Goal: Information Seeking & Learning: Learn about a topic

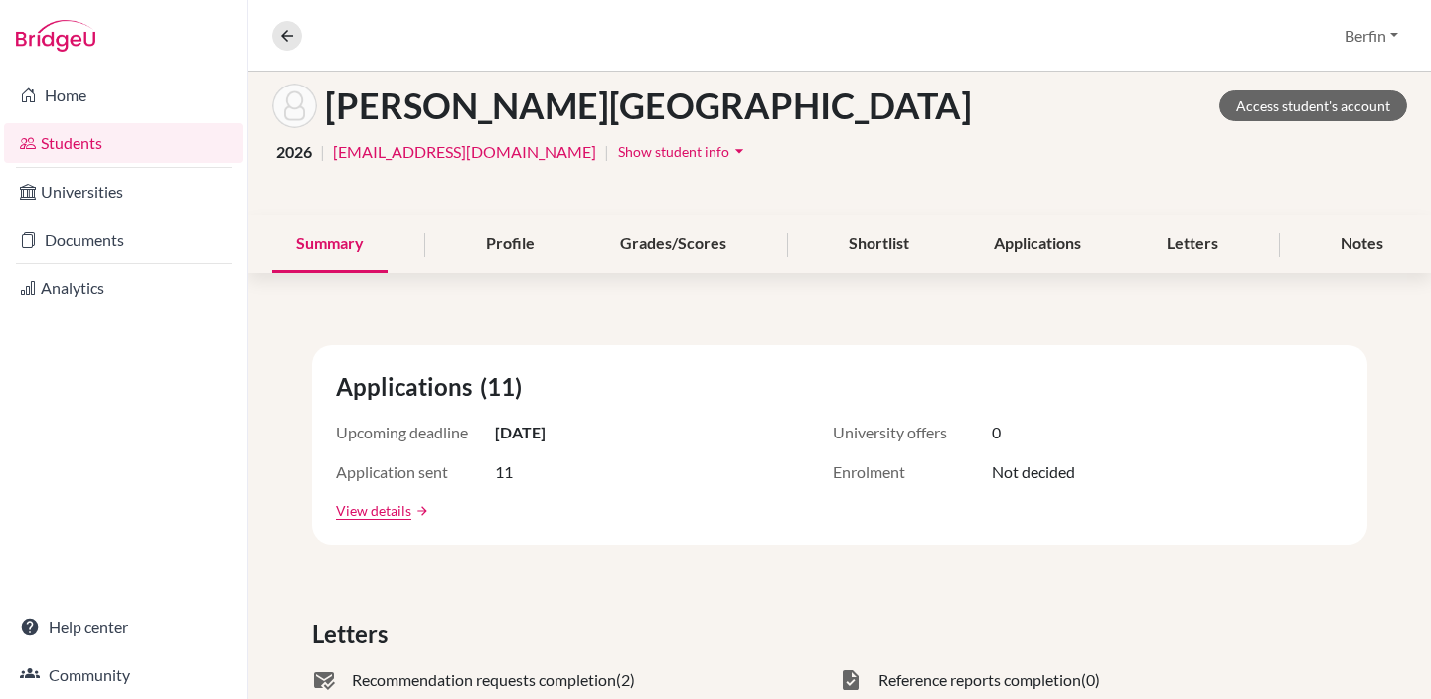
scroll to position [332, 0]
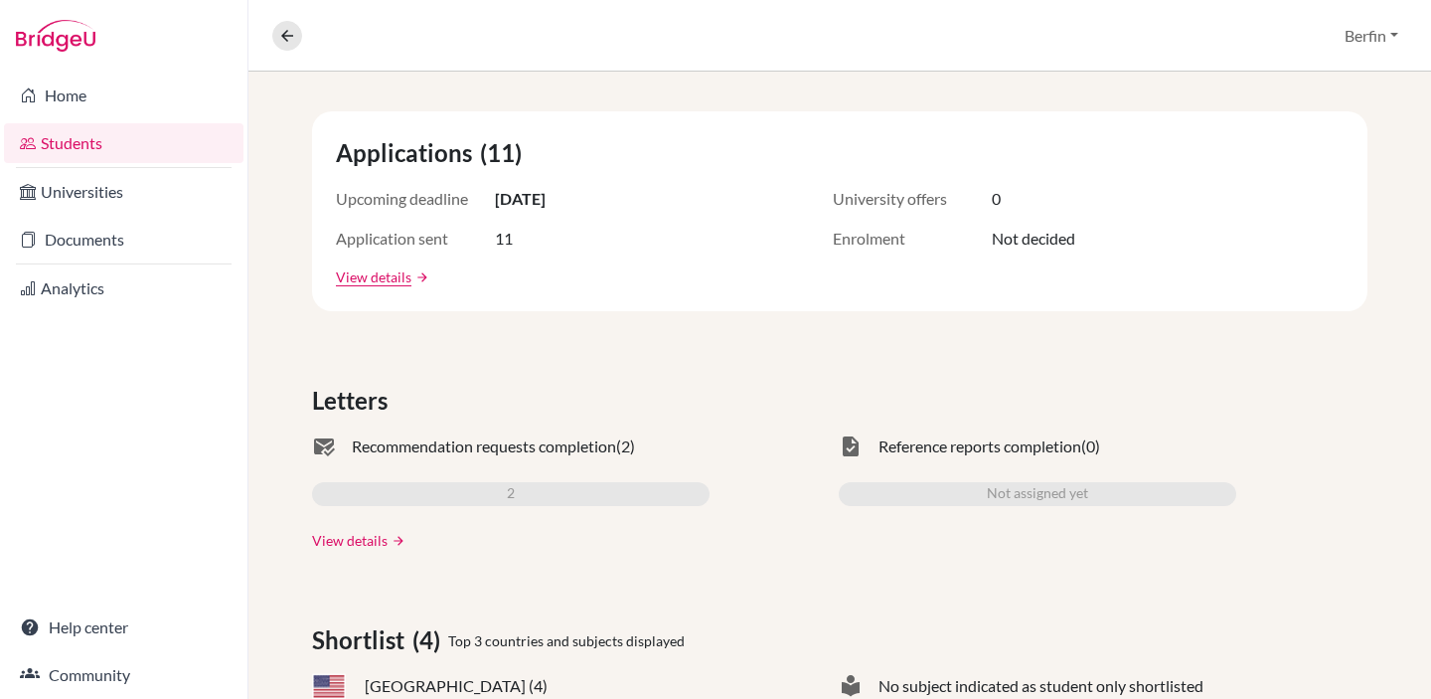
click at [357, 545] on link "View details" at bounding box center [350, 540] width 76 height 21
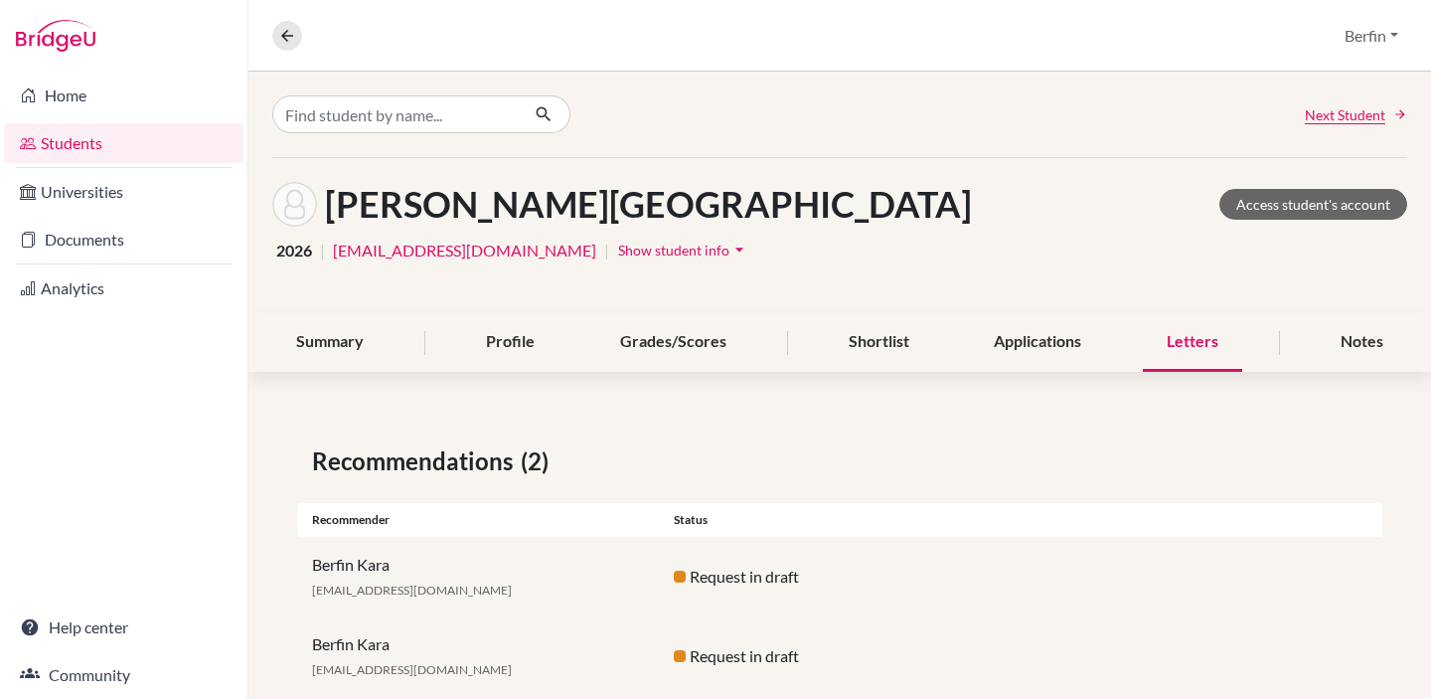
scroll to position [45, 0]
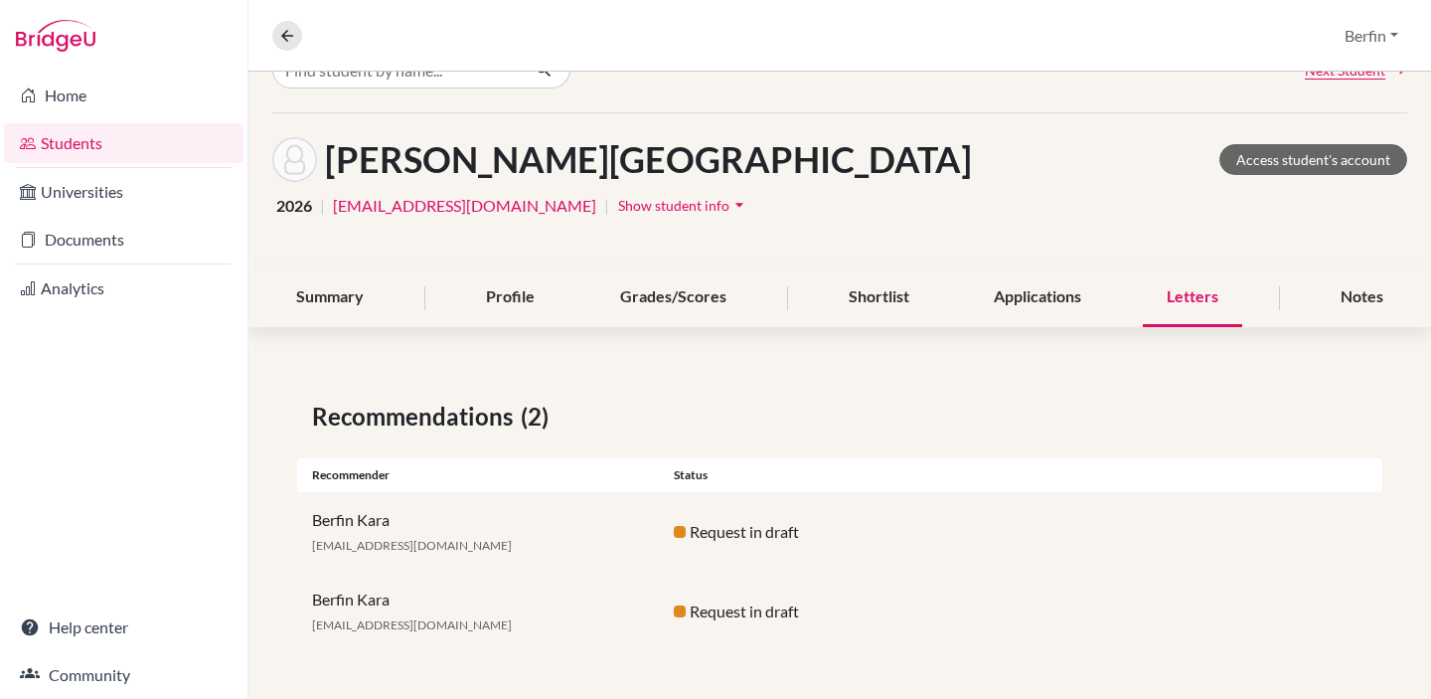
click at [753, 539] on div "Request in draft" at bounding box center [840, 532] width 362 height 24
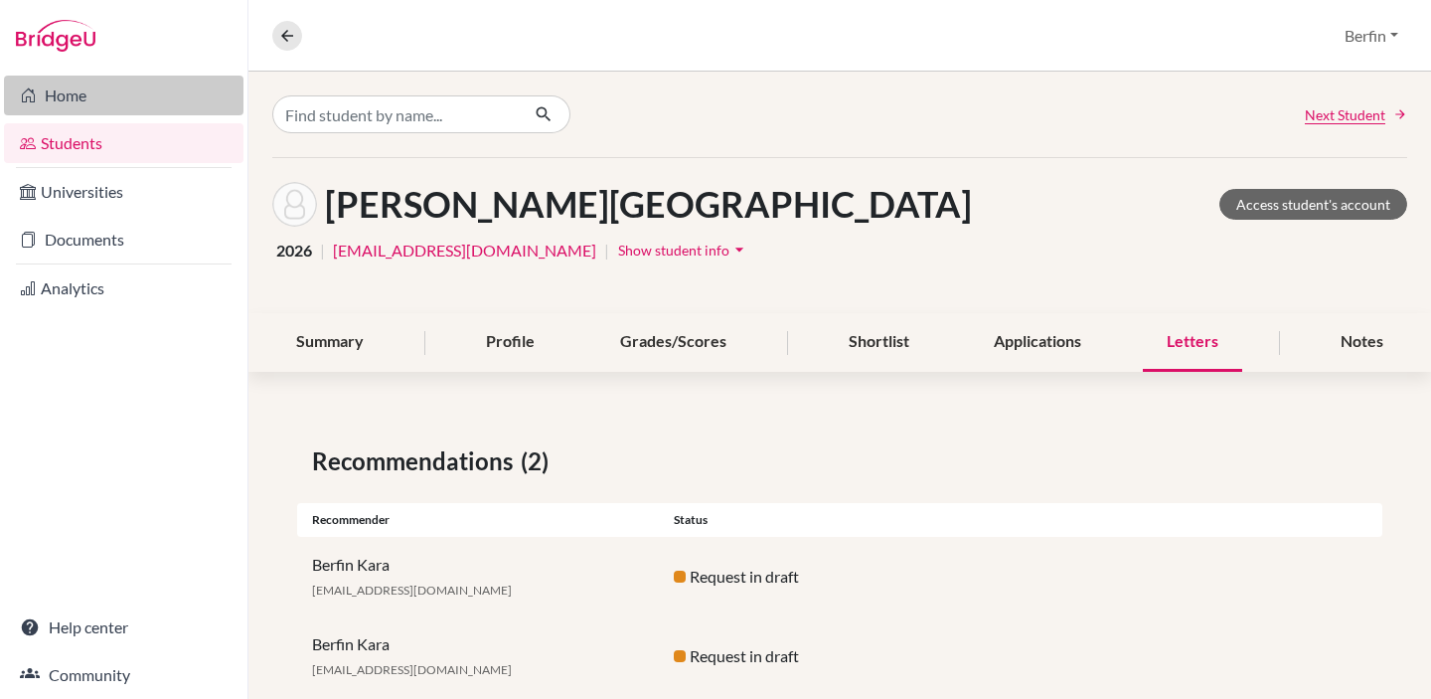
click at [67, 114] on link "Home" at bounding box center [124, 96] width 240 height 40
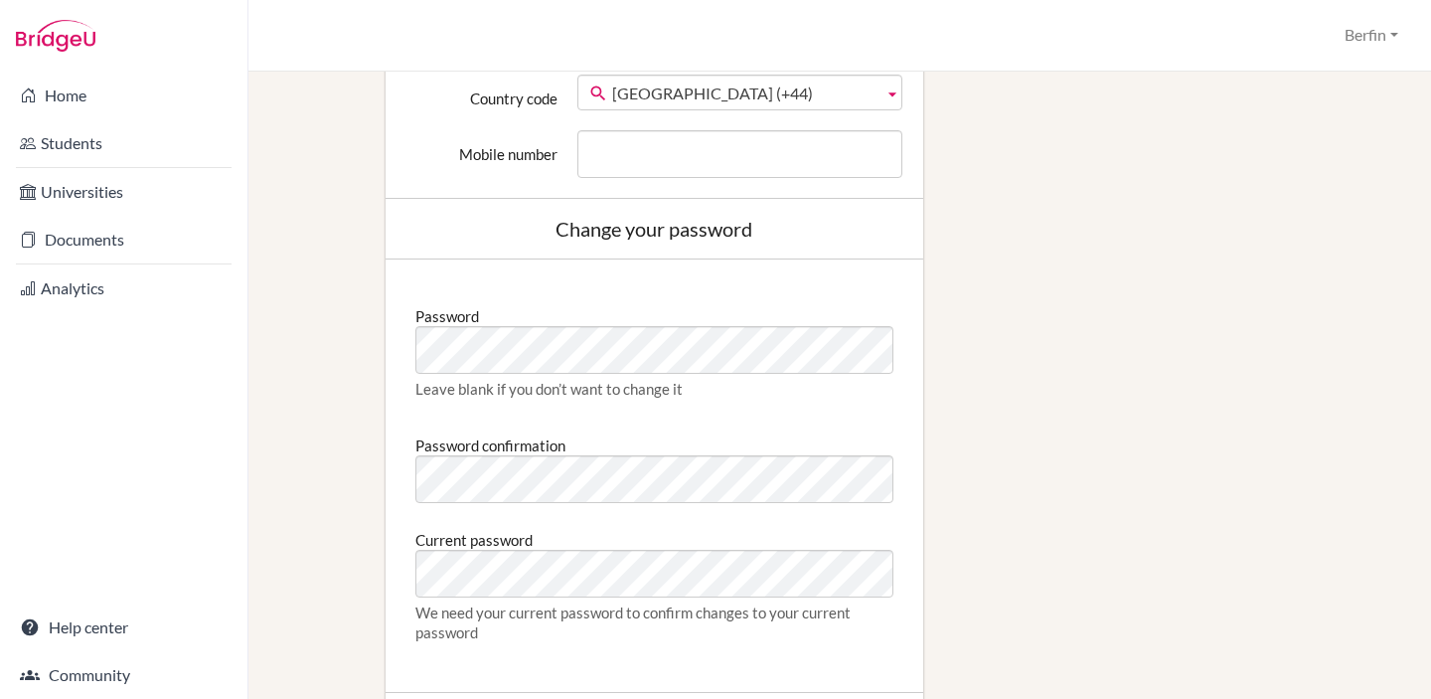
scroll to position [1030, 0]
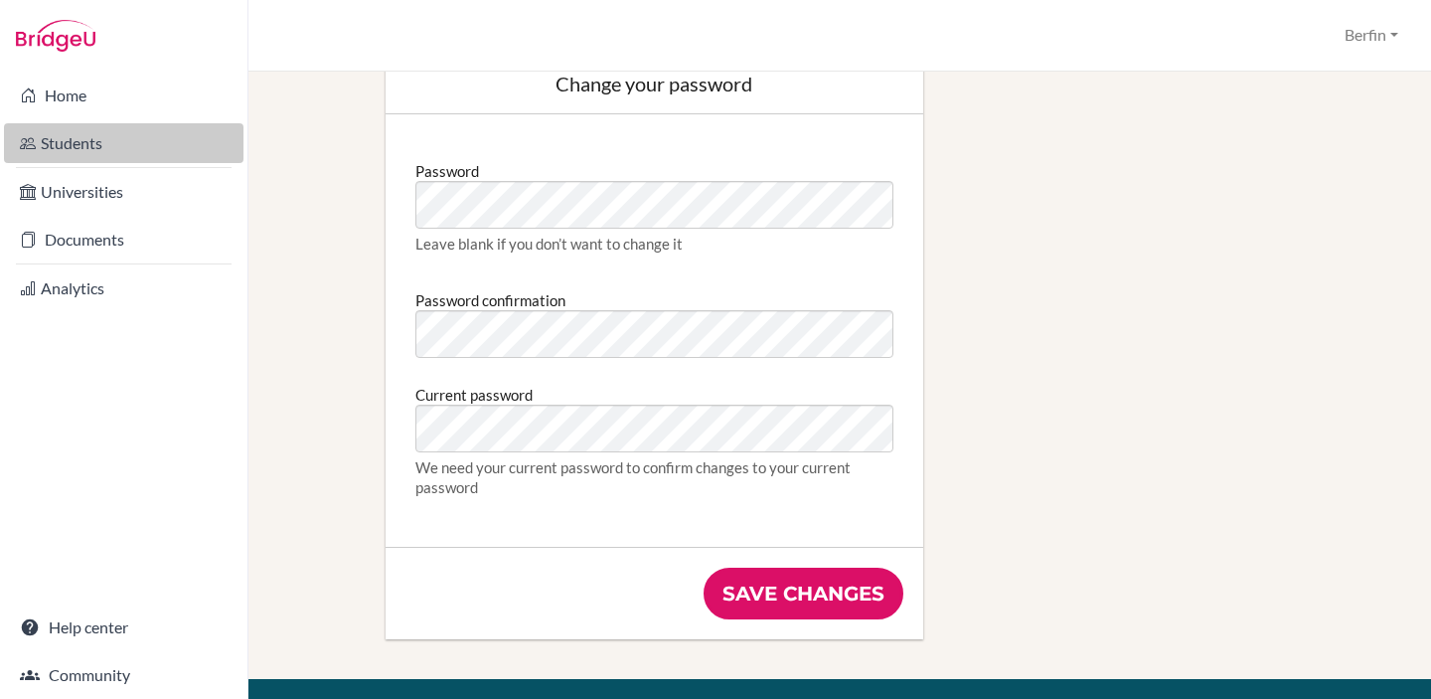
click at [92, 140] on link "Students" at bounding box center [124, 143] width 240 height 40
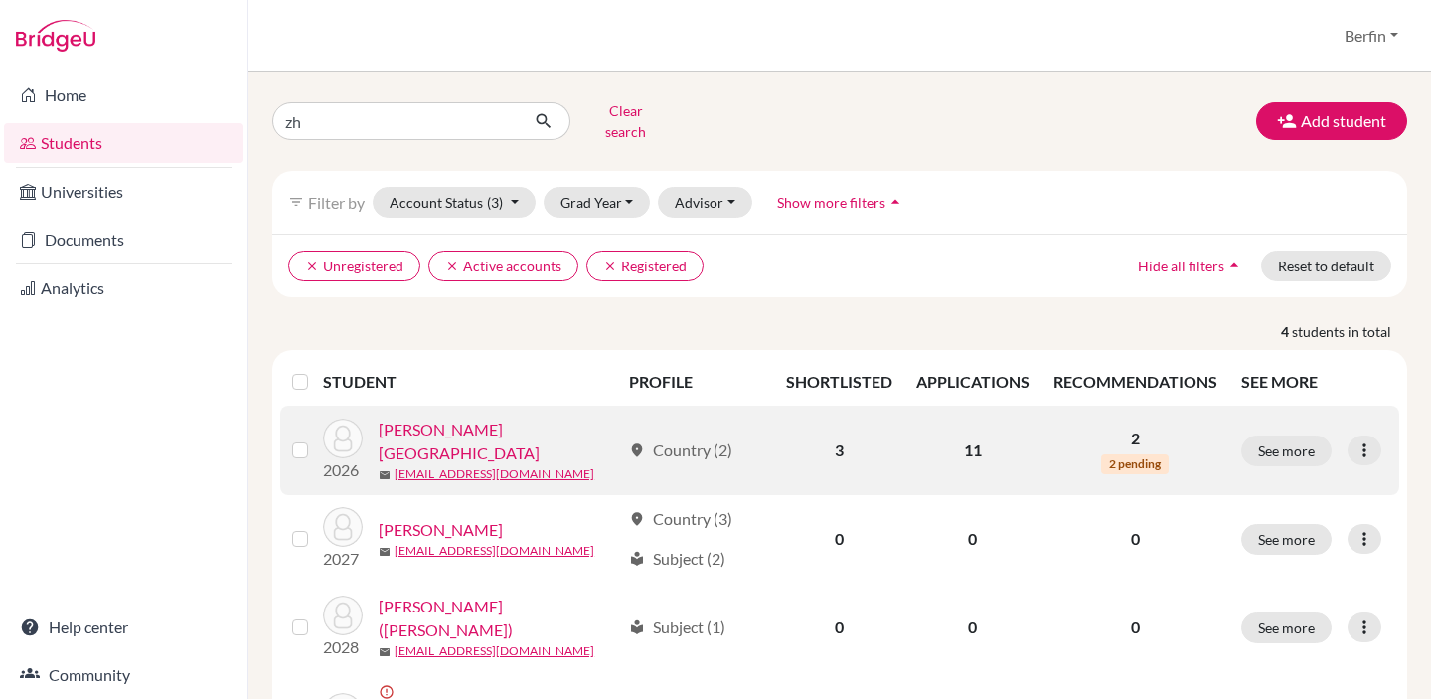
click at [1121, 454] on span "2 pending" at bounding box center [1135, 464] width 68 height 20
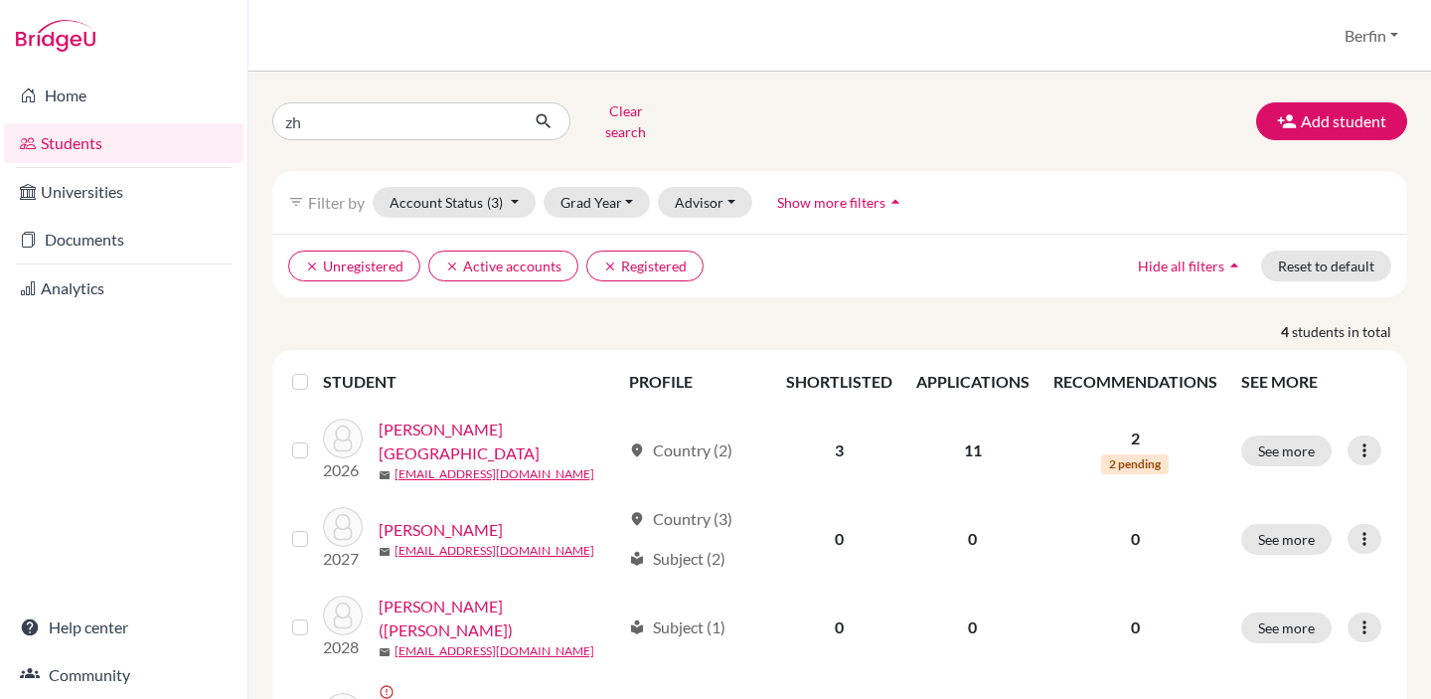
click at [1120, 379] on th "RECOMMENDATIONS" at bounding box center [1136, 382] width 188 height 48
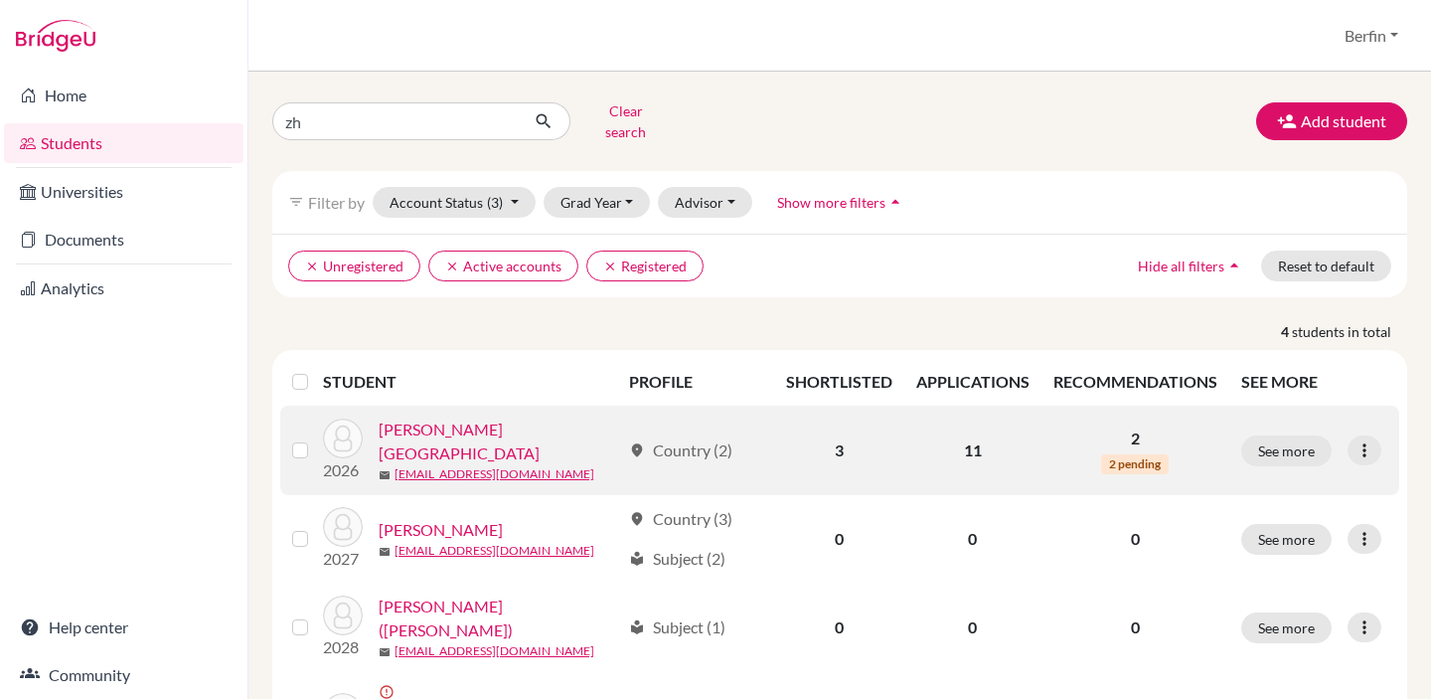
click at [1130, 434] on p "2" at bounding box center [1135, 438] width 164 height 24
click at [1364, 440] on icon at bounding box center [1365, 450] width 20 height 20
click at [1164, 454] on span "2 pending" at bounding box center [1135, 464] width 68 height 20
click at [399, 421] on link "[PERSON_NAME][GEOGRAPHIC_DATA]" at bounding box center [499, 441] width 241 height 48
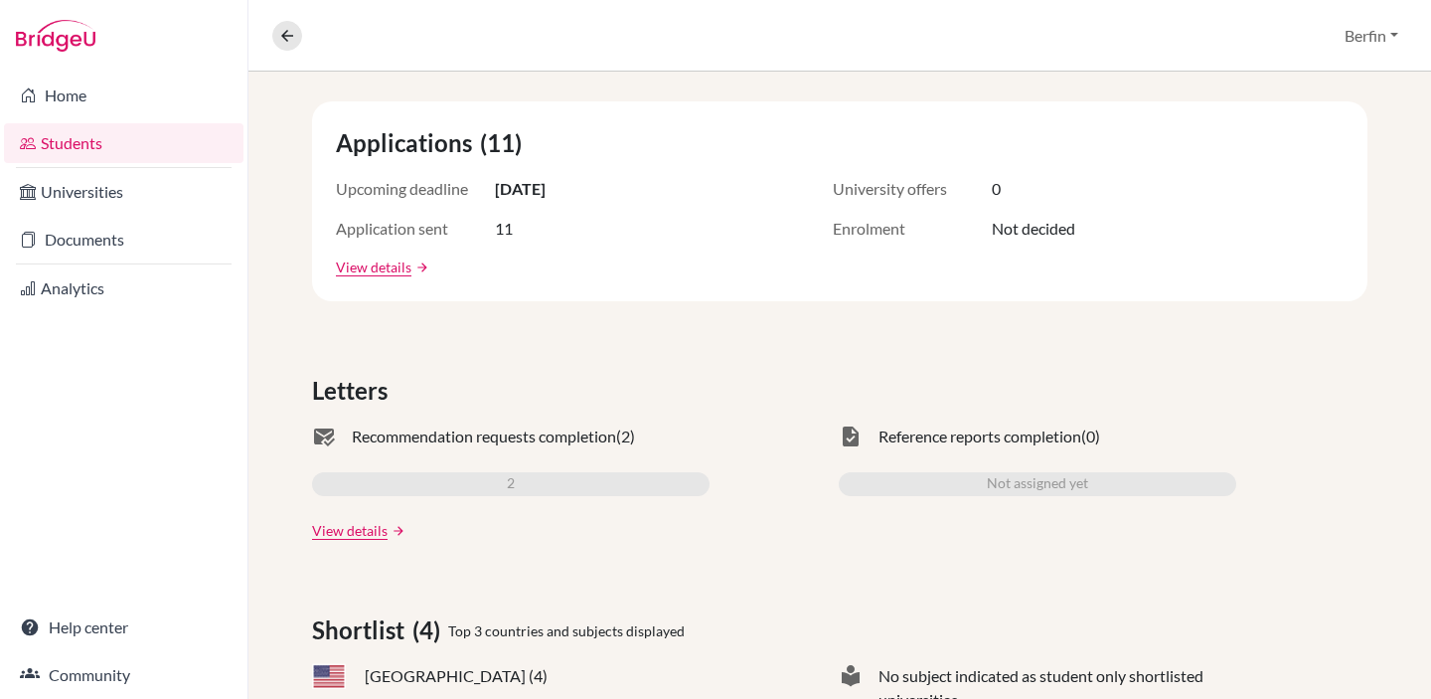
scroll to position [398, 0]
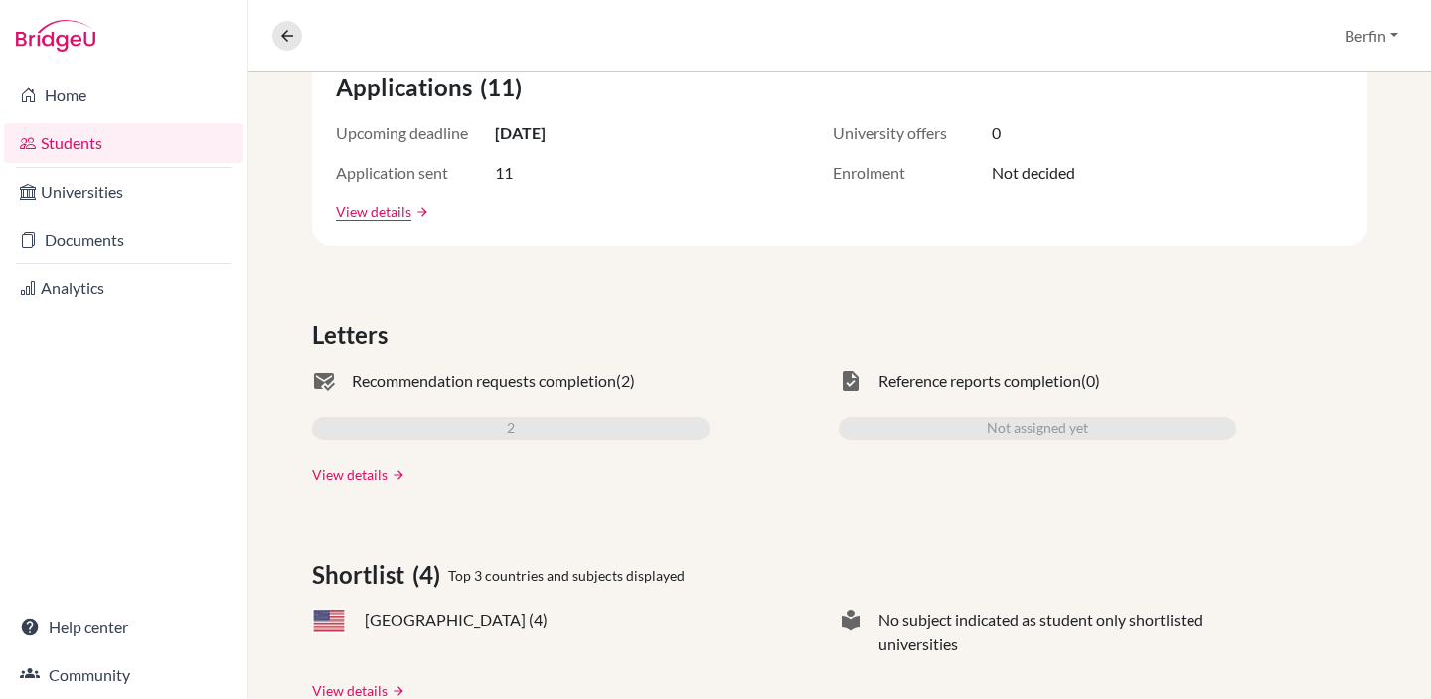
click at [340, 474] on link "View details" at bounding box center [350, 474] width 76 height 21
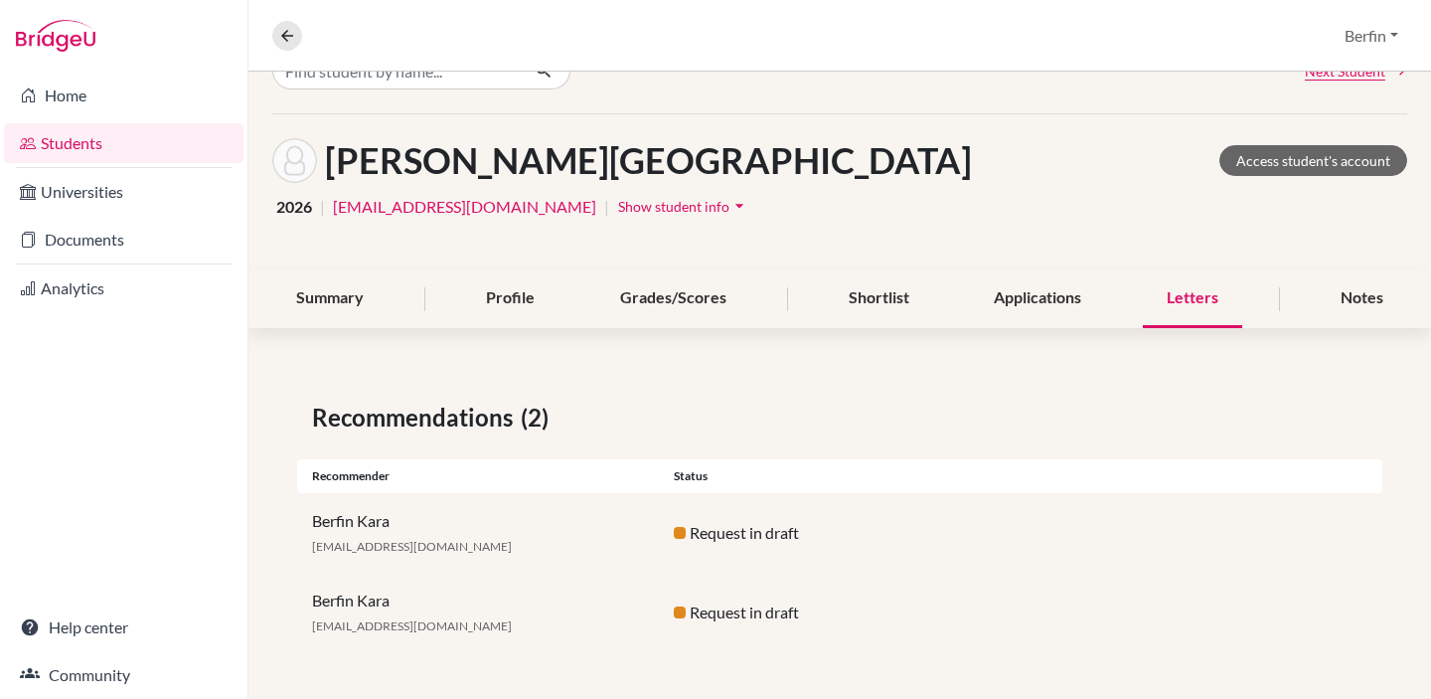
scroll to position [45, 0]
click at [404, 534] on div "Berfin Kara [EMAIL_ADDRESS][DOMAIN_NAME]" at bounding box center [478, 532] width 362 height 48
click at [367, 481] on div "Recommender" at bounding box center [478, 475] width 362 height 18
click at [1049, 296] on div "Applications" at bounding box center [1037, 297] width 135 height 59
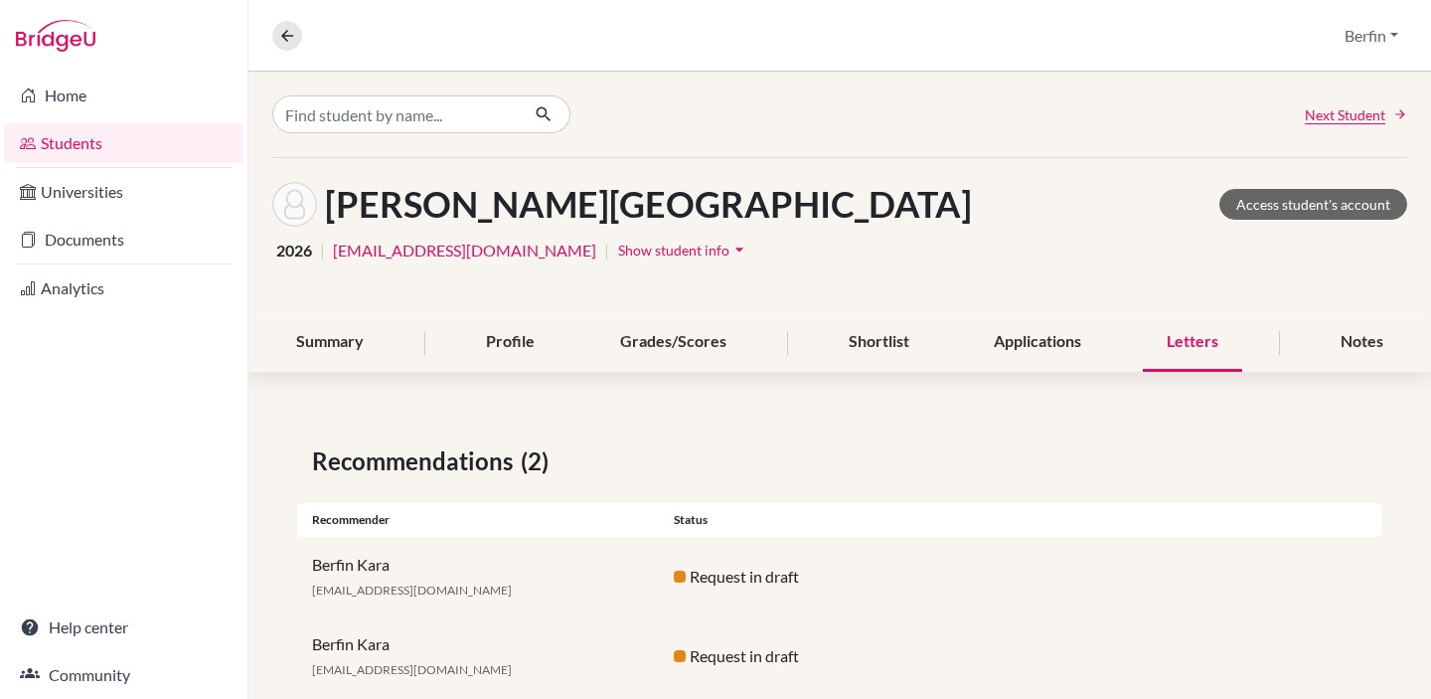
click at [1147, 355] on div "Letters" at bounding box center [1192, 342] width 99 height 59
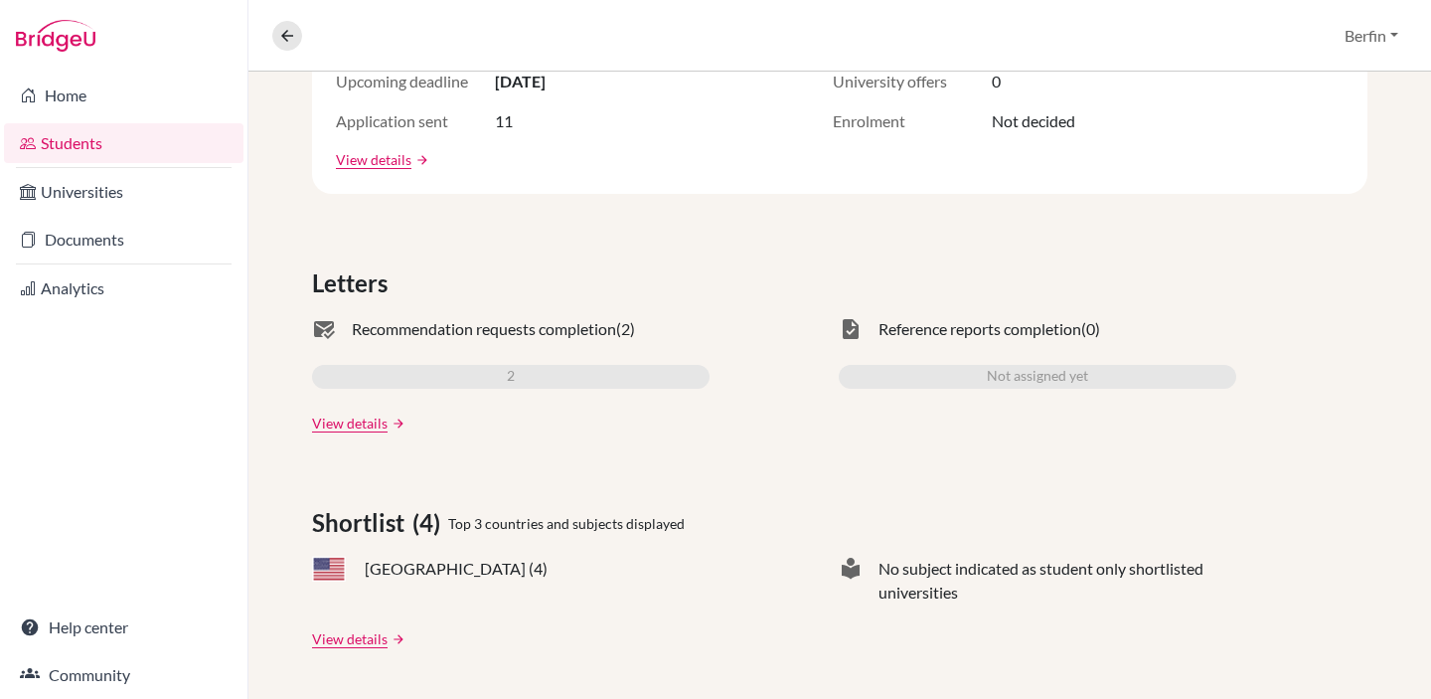
scroll to position [440, 0]
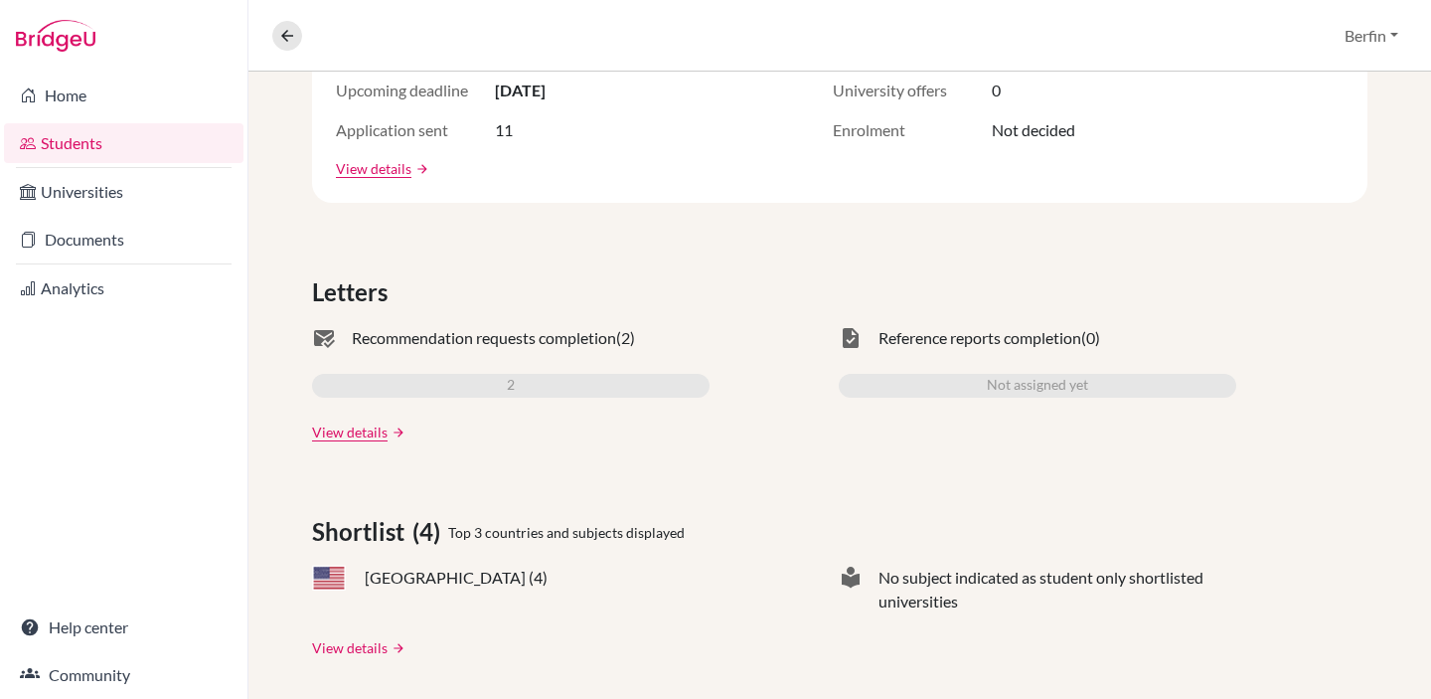
click at [354, 646] on link "View details" at bounding box center [350, 647] width 76 height 21
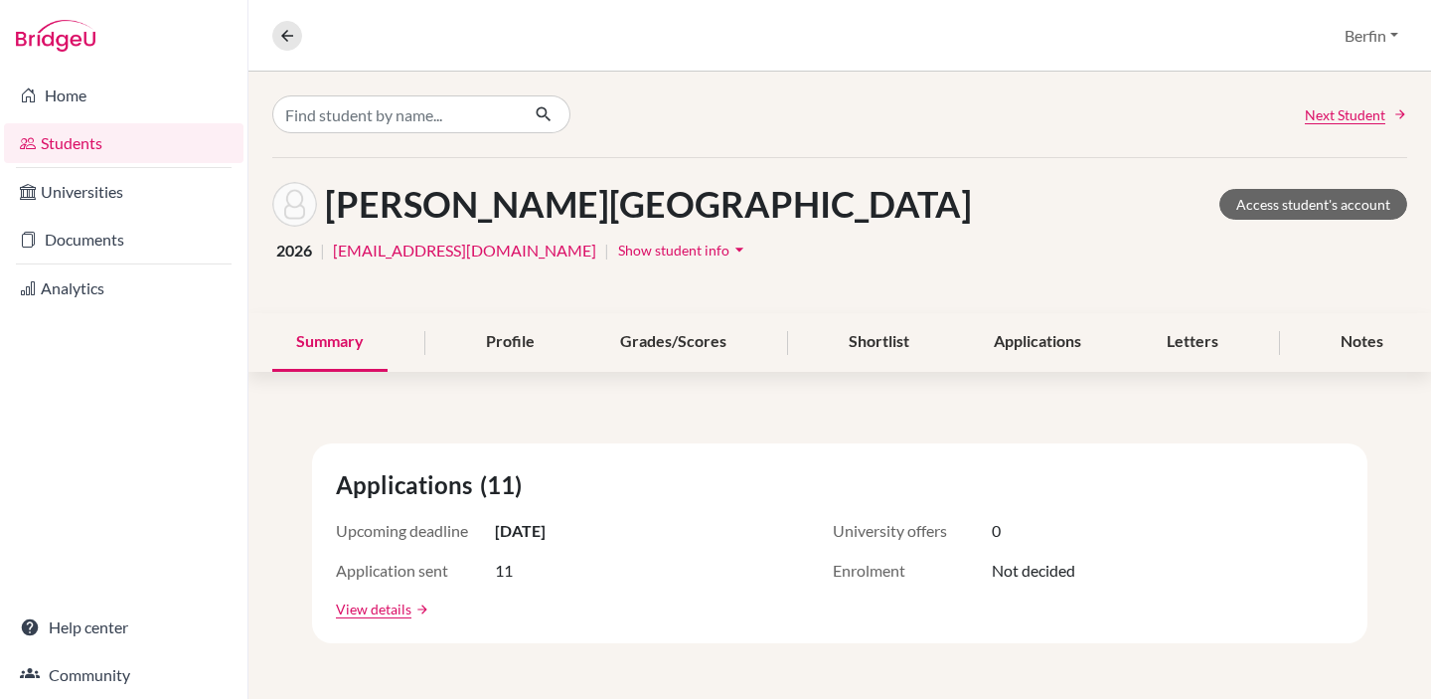
scroll to position [636, 0]
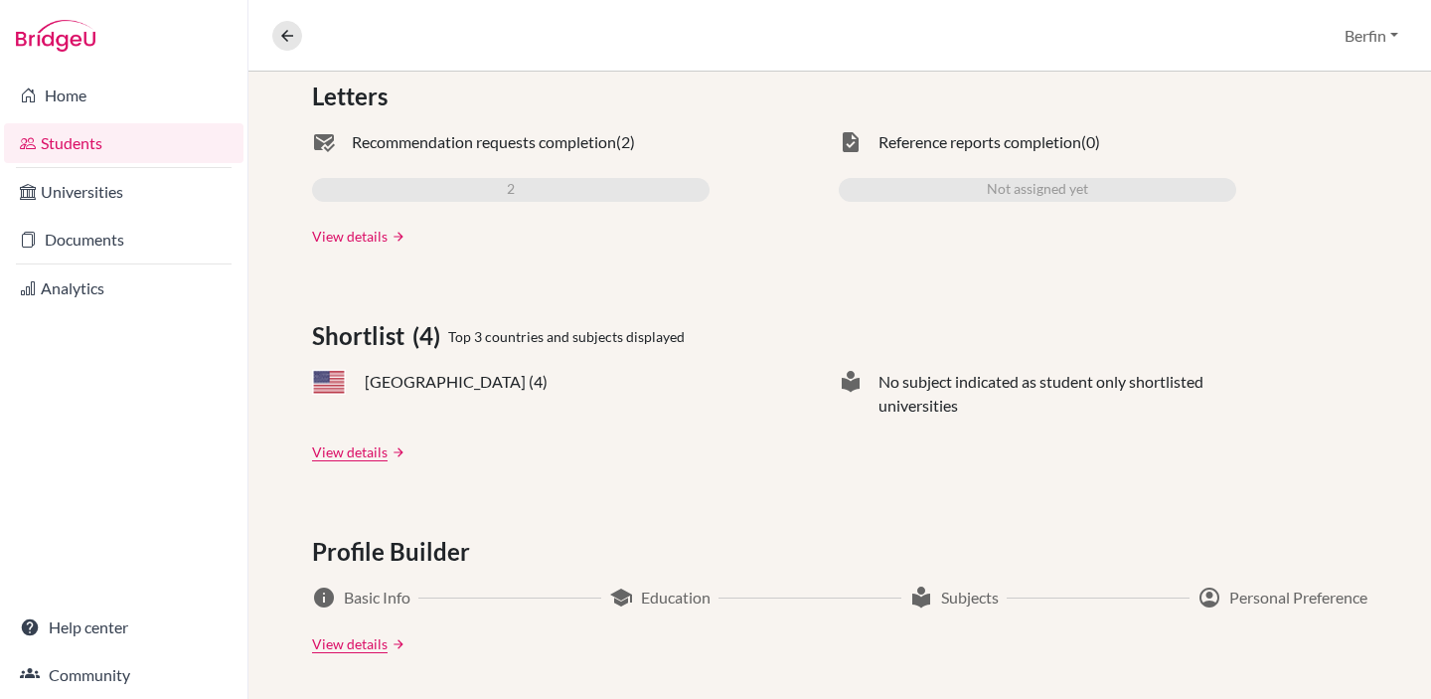
click at [352, 240] on link "View details" at bounding box center [350, 236] width 76 height 21
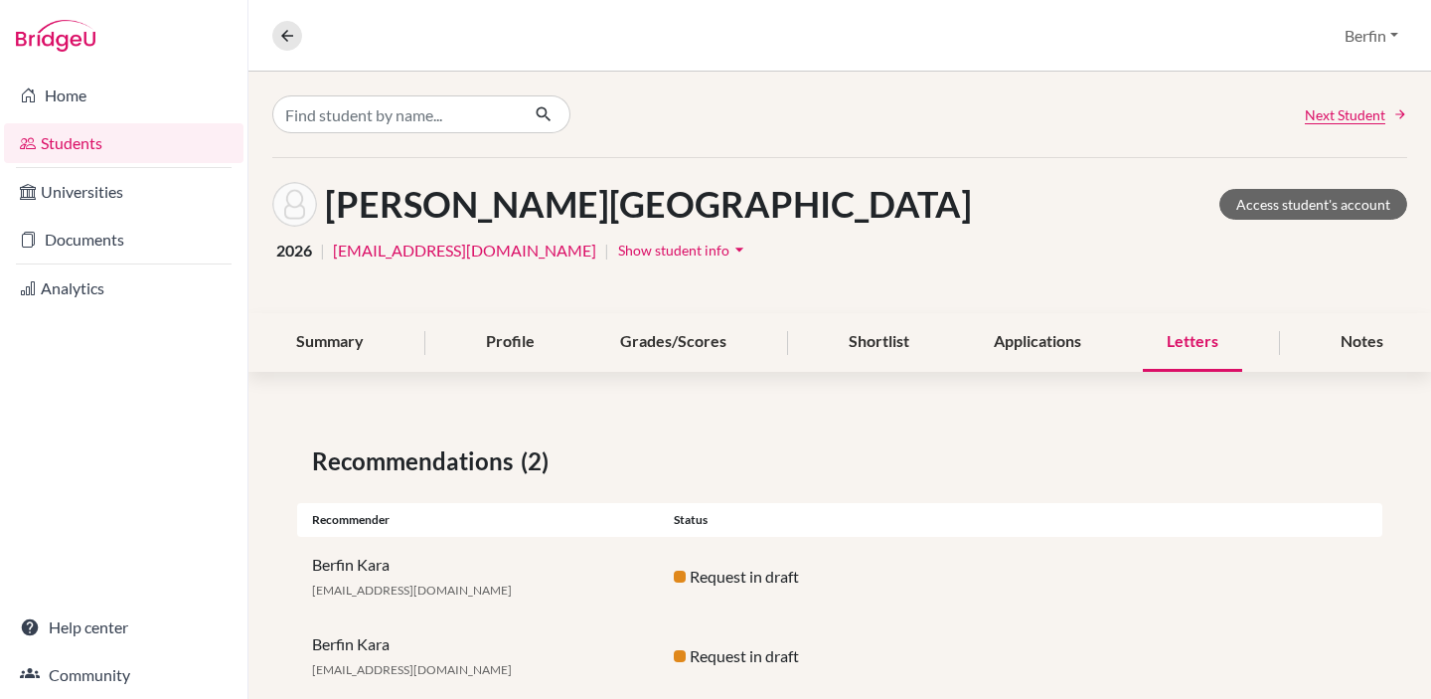
scroll to position [45, 0]
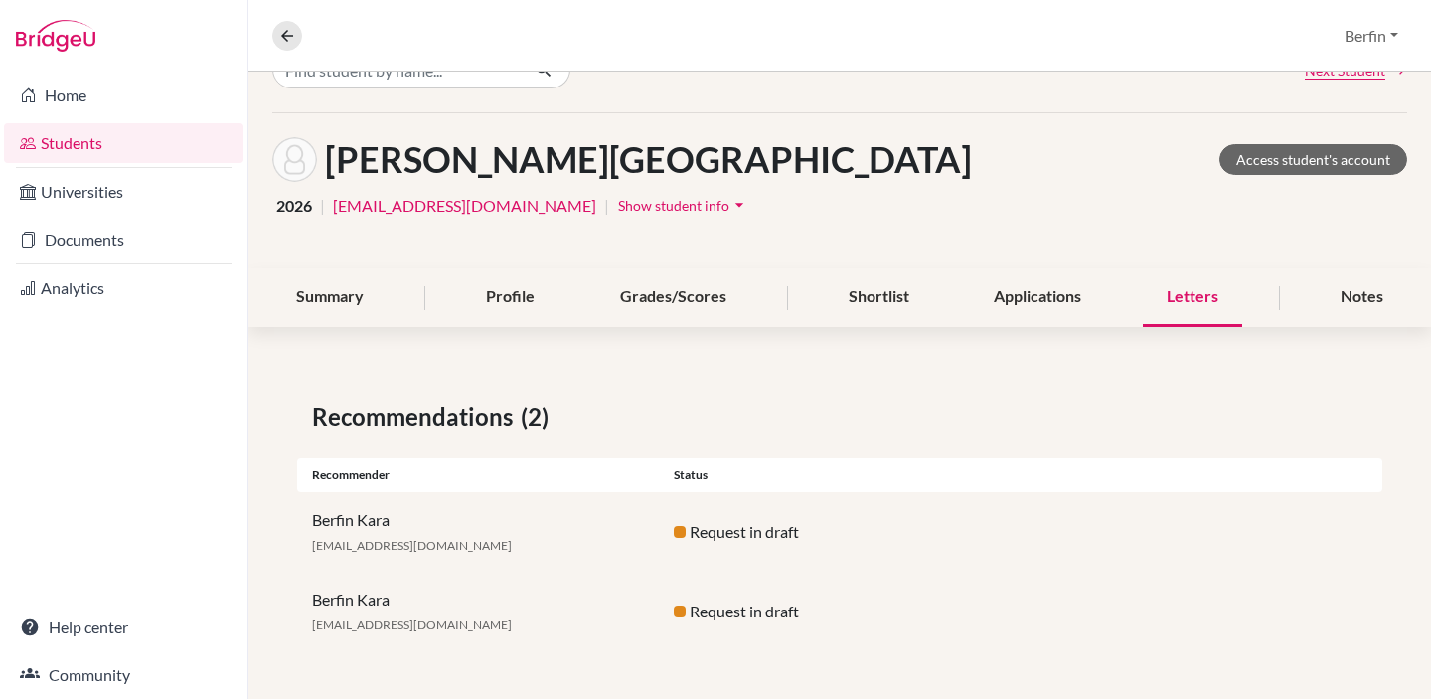
click at [696, 527] on div "Request in draft" at bounding box center [840, 532] width 362 height 24
